Goal: Check status: Check status

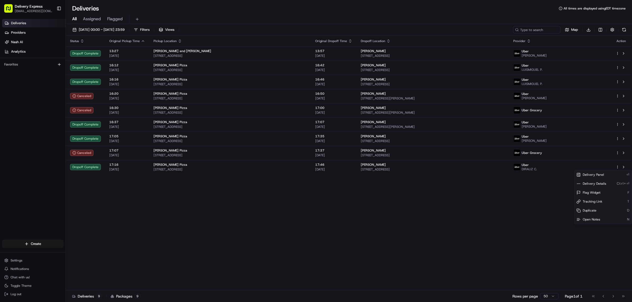
click at [267, 49] on html "Delivery Express [EMAIL_ADDRESS][DOMAIN_NAME] Toggle Sidebar Deliveries Provide…" at bounding box center [316, 151] width 632 height 302
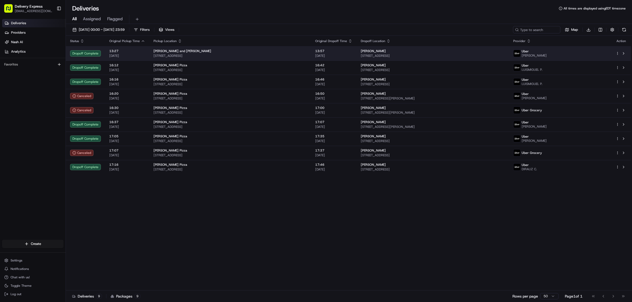
click at [263, 54] on span "[STREET_ADDRESS]" at bounding box center [229, 56] width 153 height 4
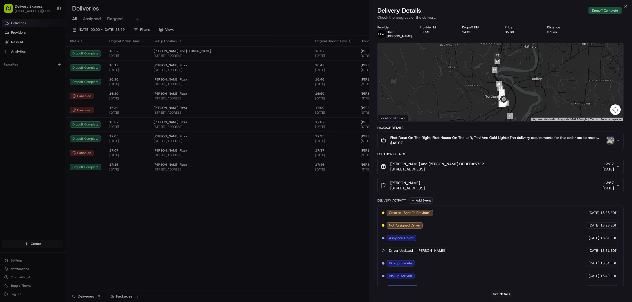
click at [465, 144] on span "$49.07" at bounding box center [497, 142] width 214 height 5
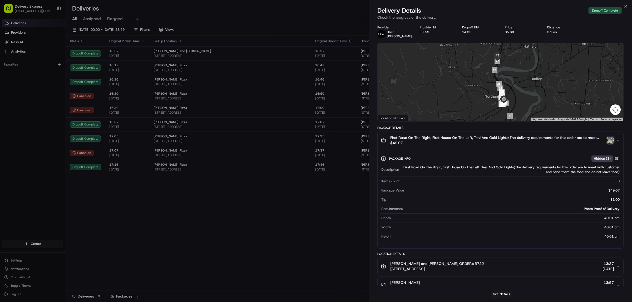
click at [465, 144] on span "$49.07" at bounding box center [497, 142] width 214 height 5
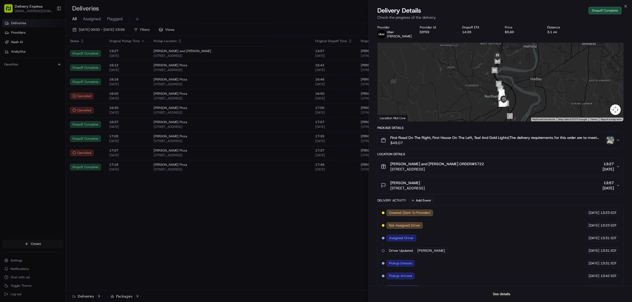
click at [465, 144] on span "$49.07" at bounding box center [497, 142] width 214 height 5
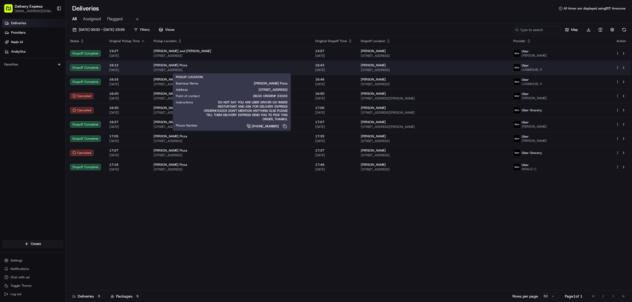
click at [261, 72] on span "[STREET_ADDRESS]" at bounding box center [229, 70] width 153 height 4
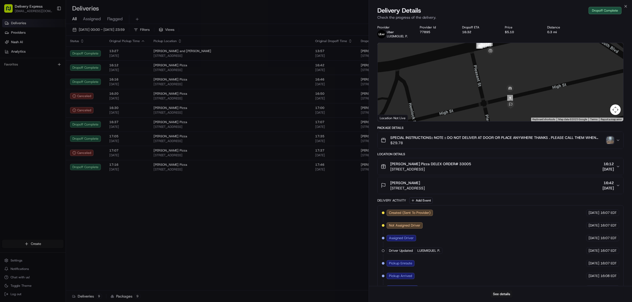
click at [462, 142] on span "$29.78" at bounding box center [497, 142] width 214 height 5
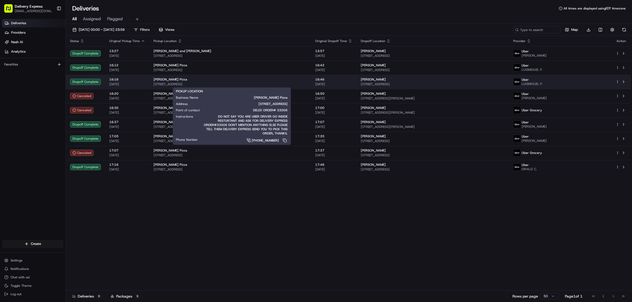
click at [234, 83] on span "[STREET_ADDRESS]" at bounding box center [229, 84] width 153 height 4
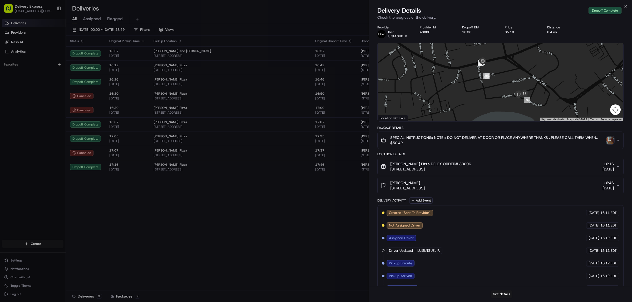
click at [483, 163] on div "[PERSON_NAME] Pizza DELEX ORDER# 33006 [STREET_ADDRESS] 16:16 [DATE]" at bounding box center [497, 166] width 235 height 11
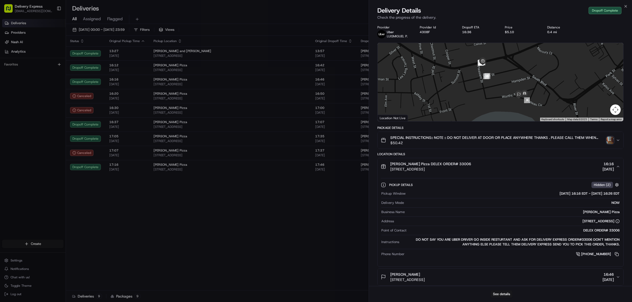
click at [481, 145] on span "$50.42" at bounding box center [497, 142] width 214 height 5
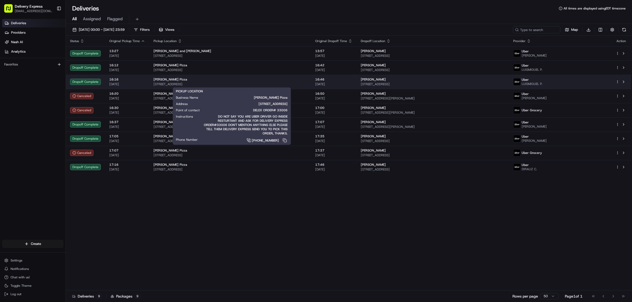
click at [256, 82] on span "[STREET_ADDRESS]" at bounding box center [229, 84] width 153 height 4
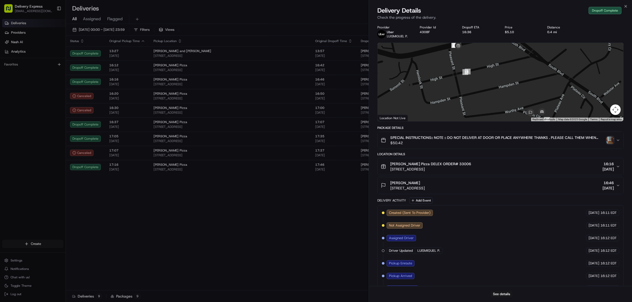
click at [453, 145] on span "$50.42" at bounding box center [497, 142] width 214 height 5
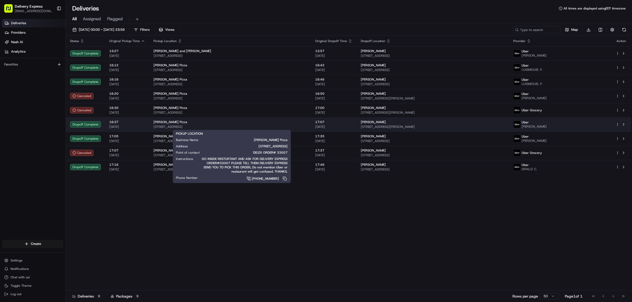
click at [261, 126] on span "[STREET_ADDRESS]" at bounding box center [229, 127] width 153 height 4
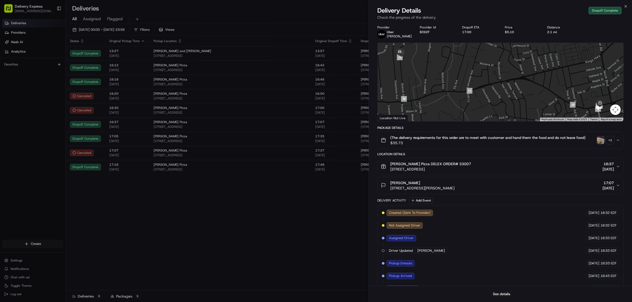
click at [450, 144] on span "$35.73" at bounding box center [487, 142] width 195 height 5
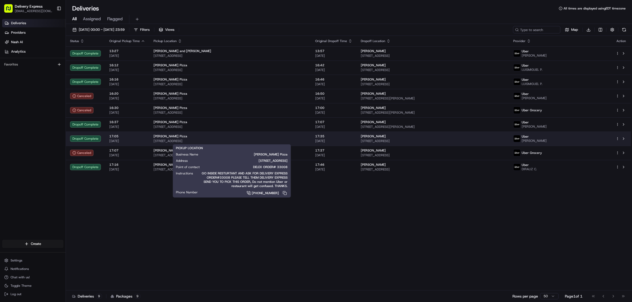
click at [249, 137] on div "[PERSON_NAME] Pizza" at bounding box center [229, 136] width 153 height 4
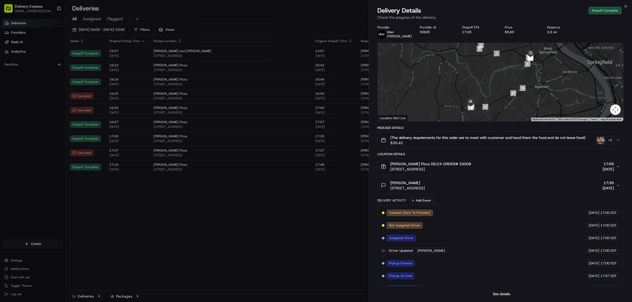
click at [460, 144] on span "$36.40" at bounding box center [487, 142] width 195 height 5
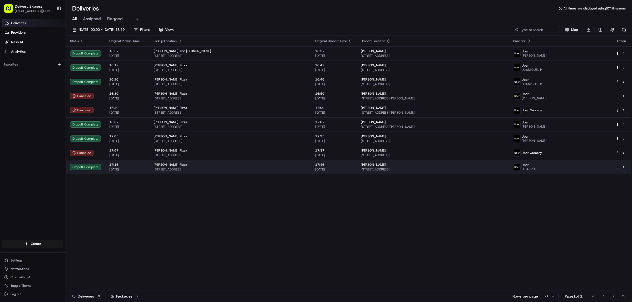
click at [251, 170] on span "[STREET_ADDRESS]" at bounding box center [229, 169] width 153 height 4
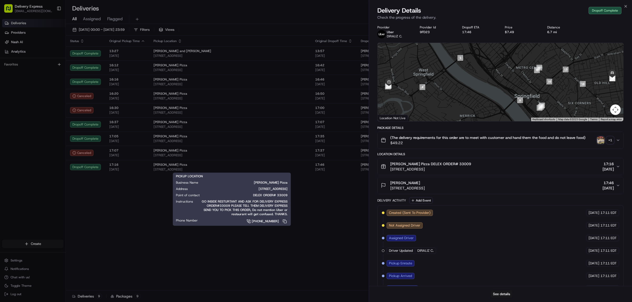
click at [465, 144] on span "$49.22" at bounding box center [487, 142] width 195 height 5
